Goal: Contribute content

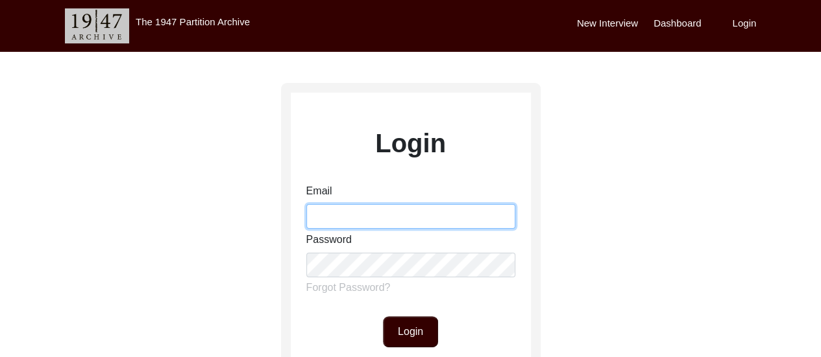
click at [435, 225] on input "Email" at bounding box center [410, 216] width 209 height 25
type input "[EMAIL_ADDRESS][DOMAIN_NAME]"
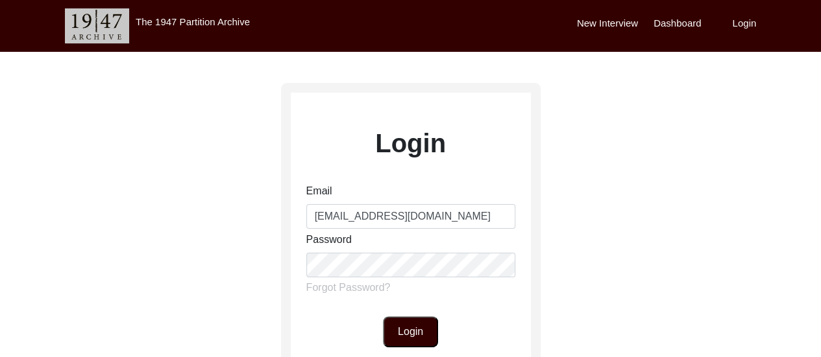
click at [405, 319] on button "Login" at bounding box center [410, 332] width 55 height 31
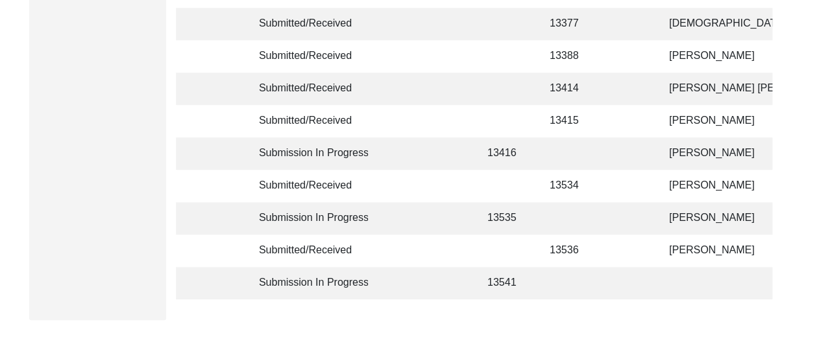
scroll to position [447, 0]
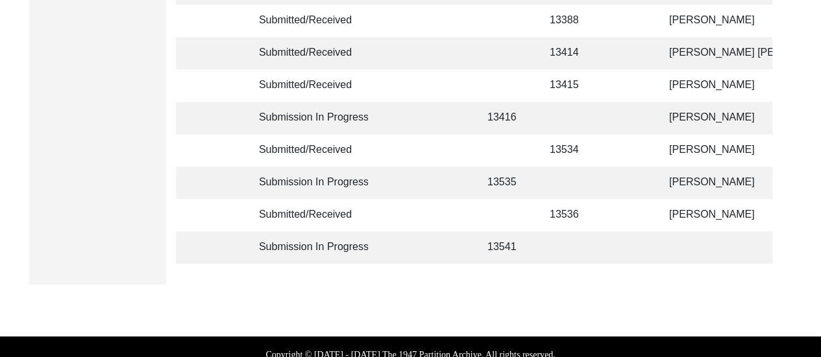
click at [616, 119] on td at bounding box center [631, 118] width 40 height 32
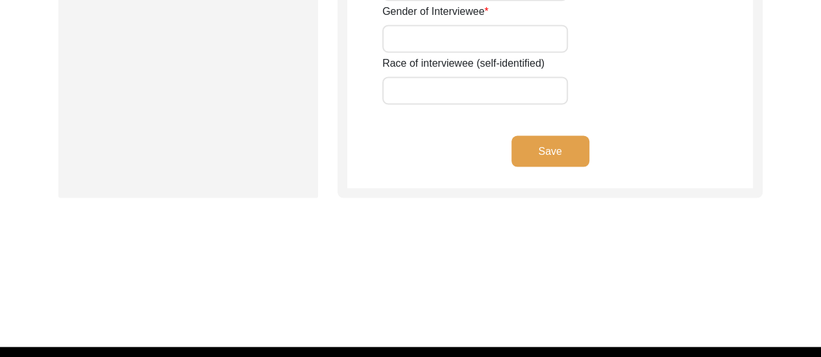
type input "Manju"
type input "n/a"
type input "Bose"
type input "[PERSON_NAME]"
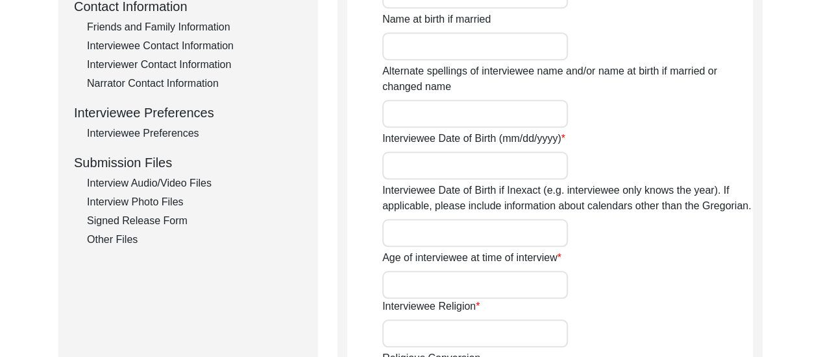
scroll to position [522, 0]
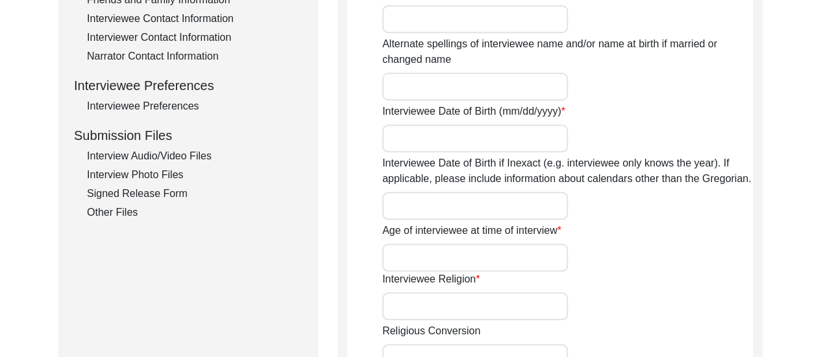
click at [197, 152] on div "Interview Audio/Video Files" at bounding box center [194, 157] width 215 height 16
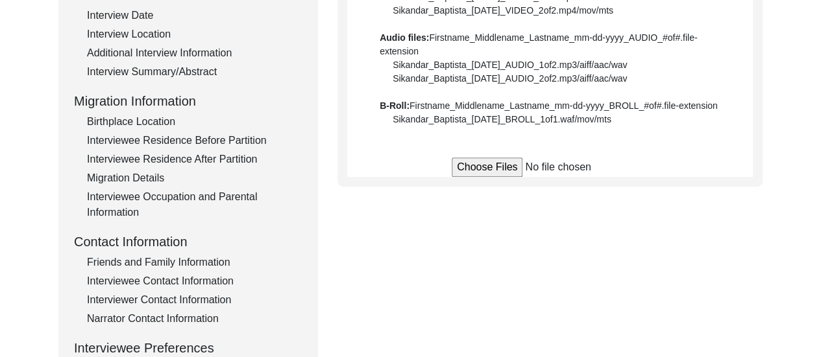
scroll to position [319, 0]
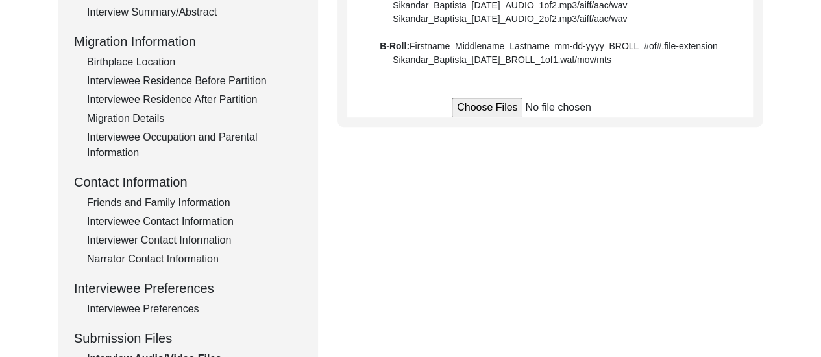
click at [506, 114] on input "file" at bounding box center [550, 107] width 197 height 19
type input "C:\fakepath\Manju_Bose_09-05-2025_VIDEO_1of3.mp4"
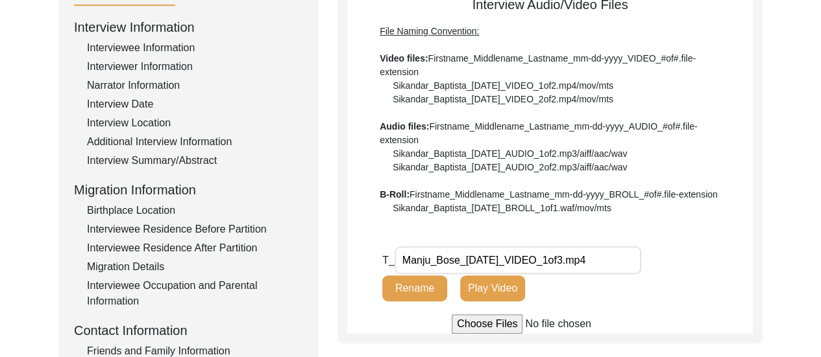
scroll to position [0, 0]
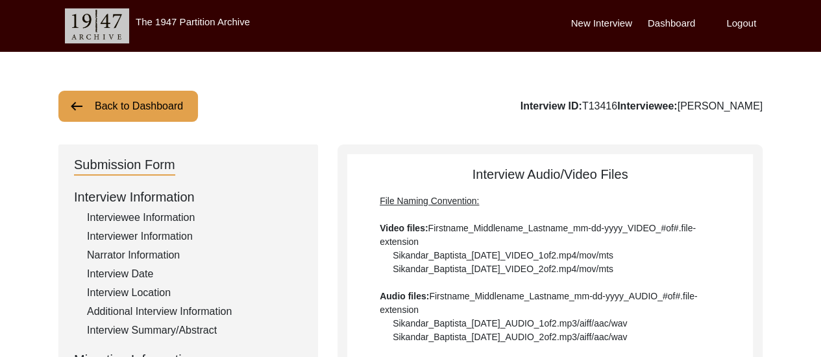
click at [730, 25] on label "Logout" at bounding box center [741, 23] width 30 height 15
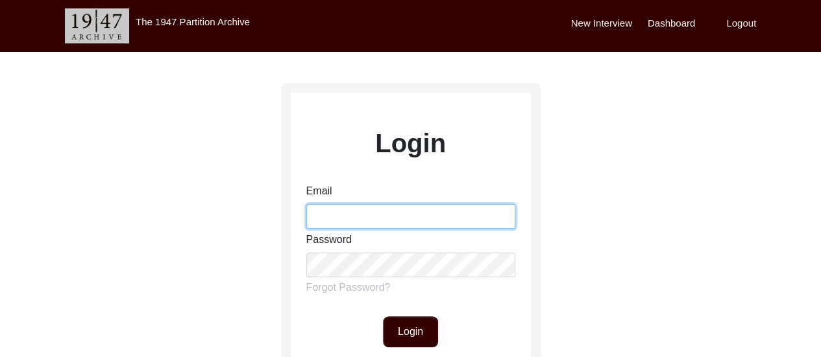
click at [392, 228] on input "Email" at bounding box center [410, 216] width 209 height 25
type input "[EMAIL_ADDRESS][DOMAIN_NAME]"
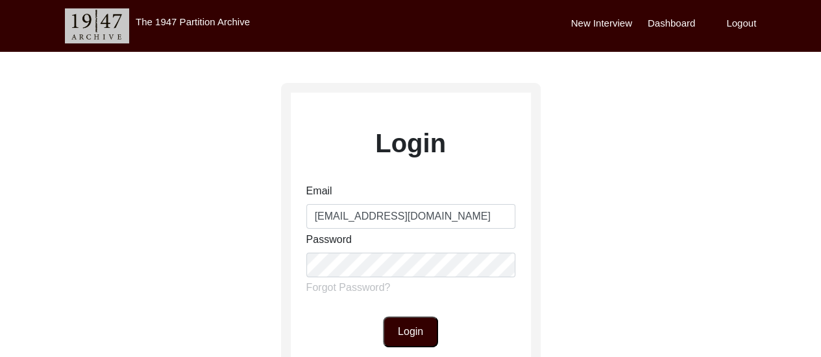
click at [410, 345] on button "Login" at bounding box center [410, 332] width 55 height 31
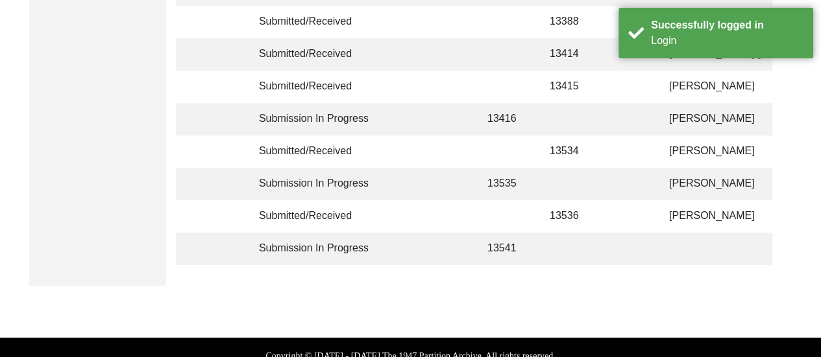
scroll to position [449, 0]
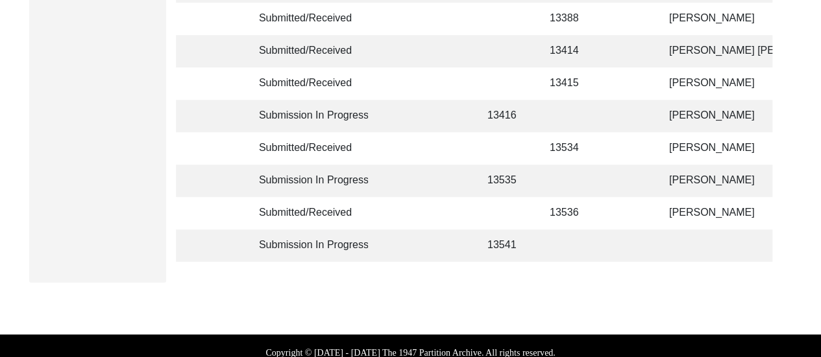
click at [618, 184] on td at bounding box center [631, 181] width 40 height 32
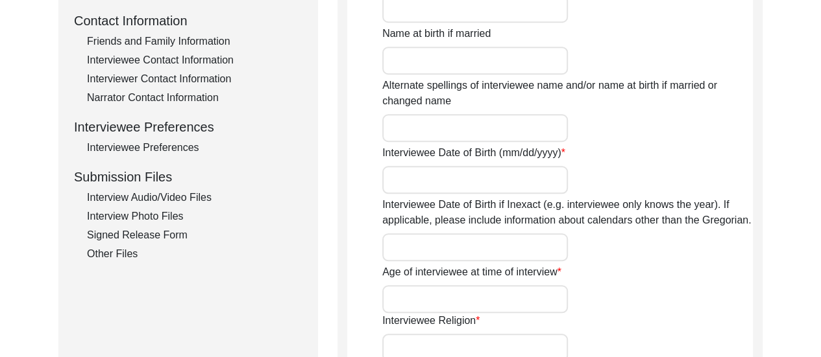
scroll to position [167, 0]
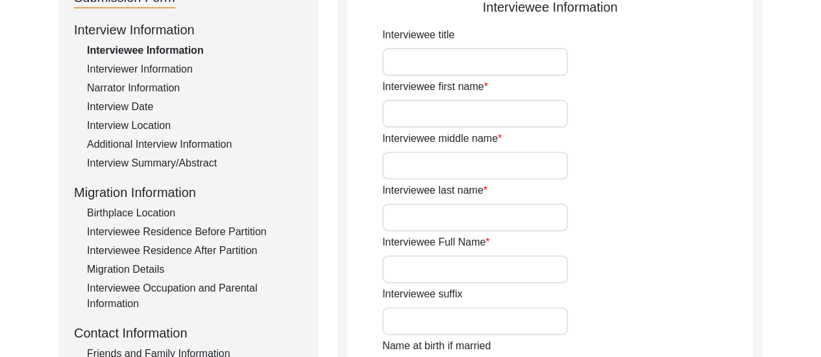
type input "[PERSON_NAME]"
type input "n/a"
type input "Biswas"
type input "[PERSON_NAME]"
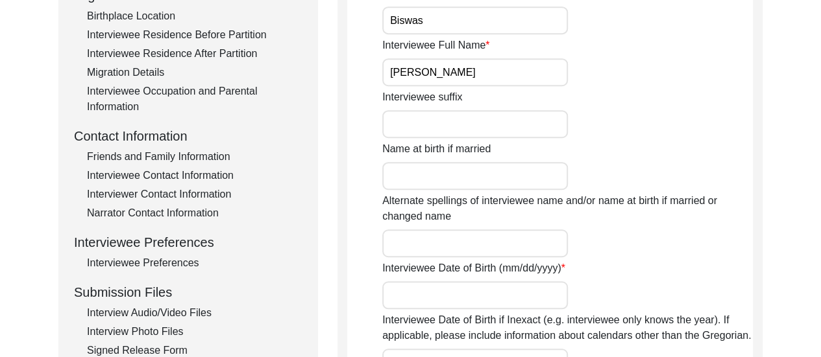
scroll to position [478, 0]
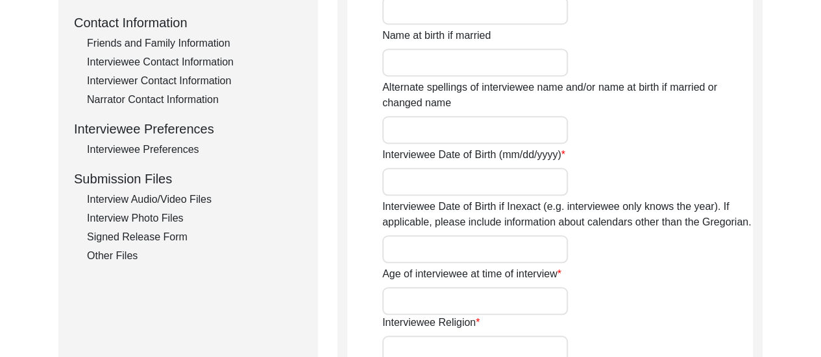
click at [177, 204] on div "Interview Audio/Video Files" at bounding box center [194, 200] width 215 height 16
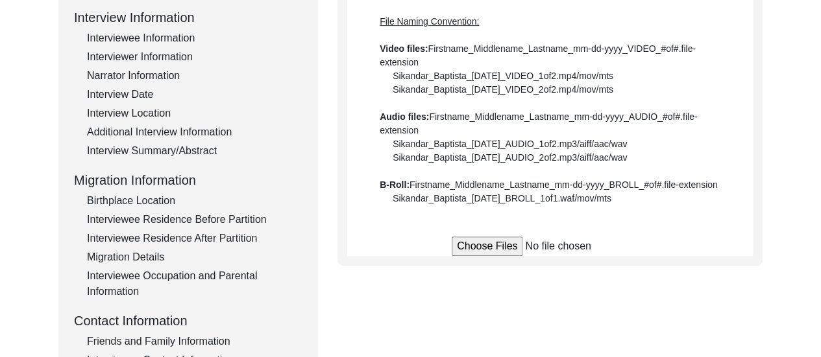
scroll to position [184, 0]
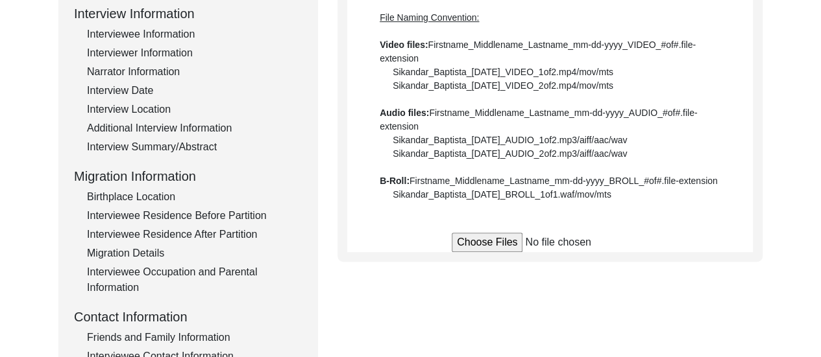
click at [497, 242] on input "file" at bounding box center [550, 242] width 197 height 19
click at [472, 242] on input "file" at bounding box center [550, 242] width 197 height 19
type input "C:\fakepath\Debabrata_Biswas_[DATE]_VIDEO_1of4.mp4"
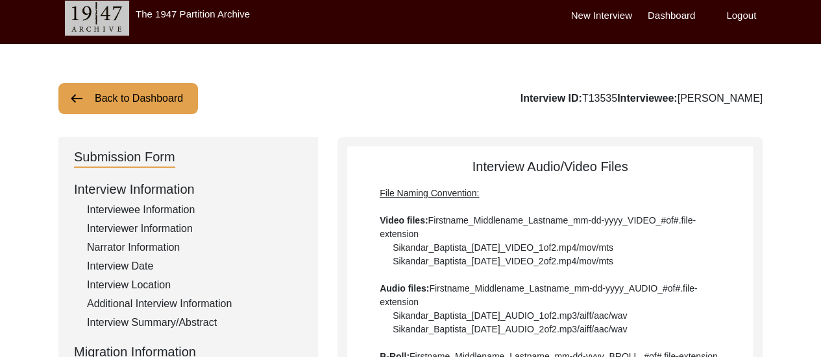
scroll to position [0, 0]
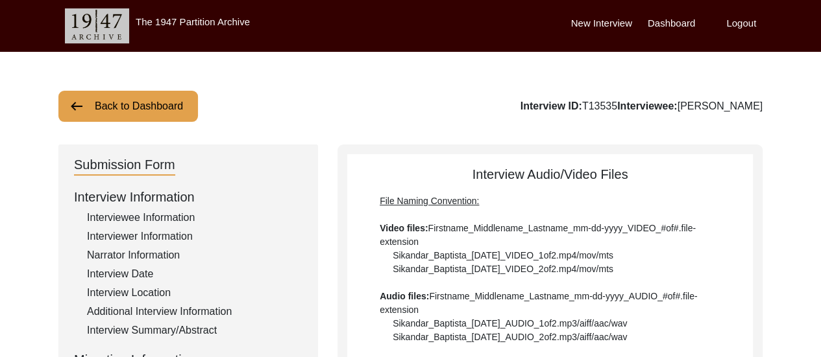
click at [736, 23] on label "Logout" at bounding box center [741, 23] width 30 height 15
